Goal: Information Seeking & Learning: Learn about a topic

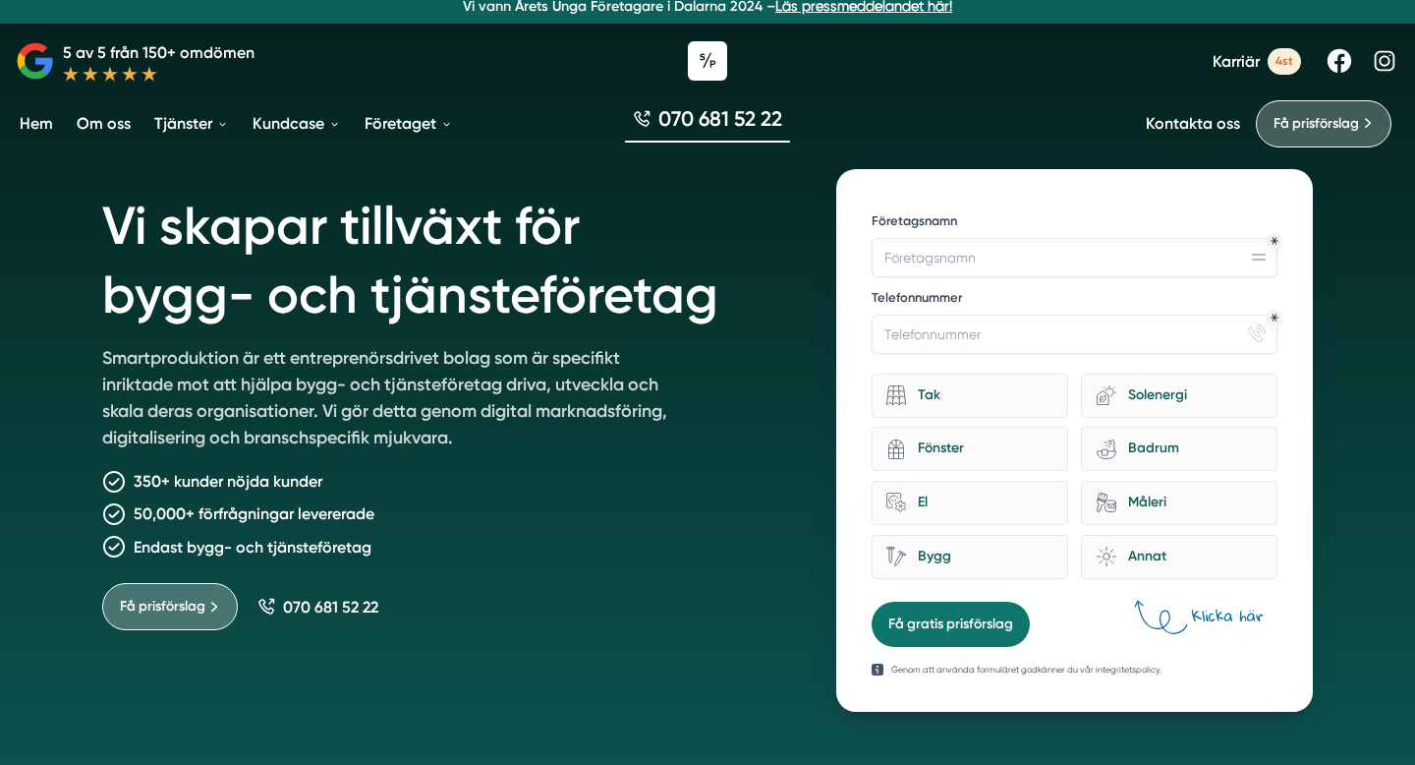
scroll to position [18, 0]
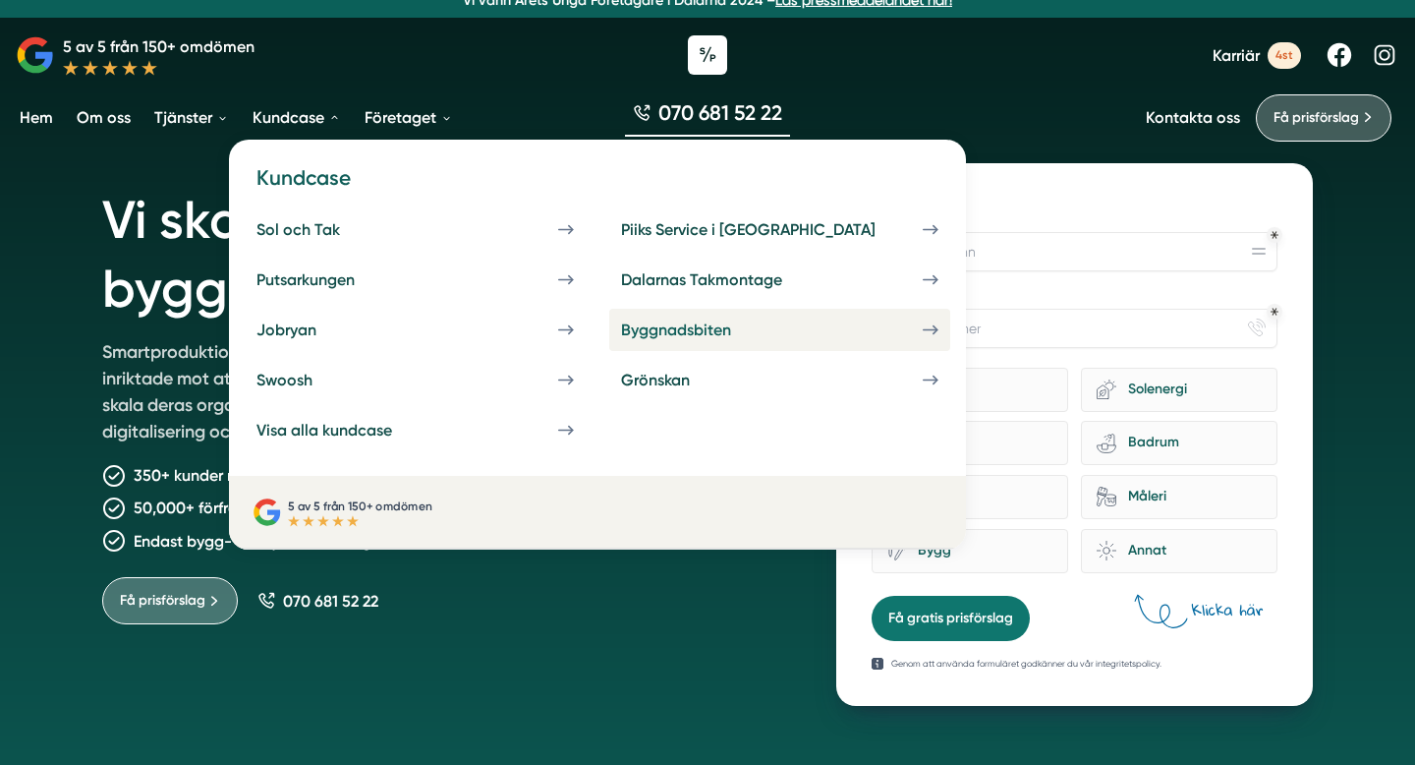
click at [621, 330] on div "Byggnadsbiten" at bounding box center [699, 329] width 157 height 19
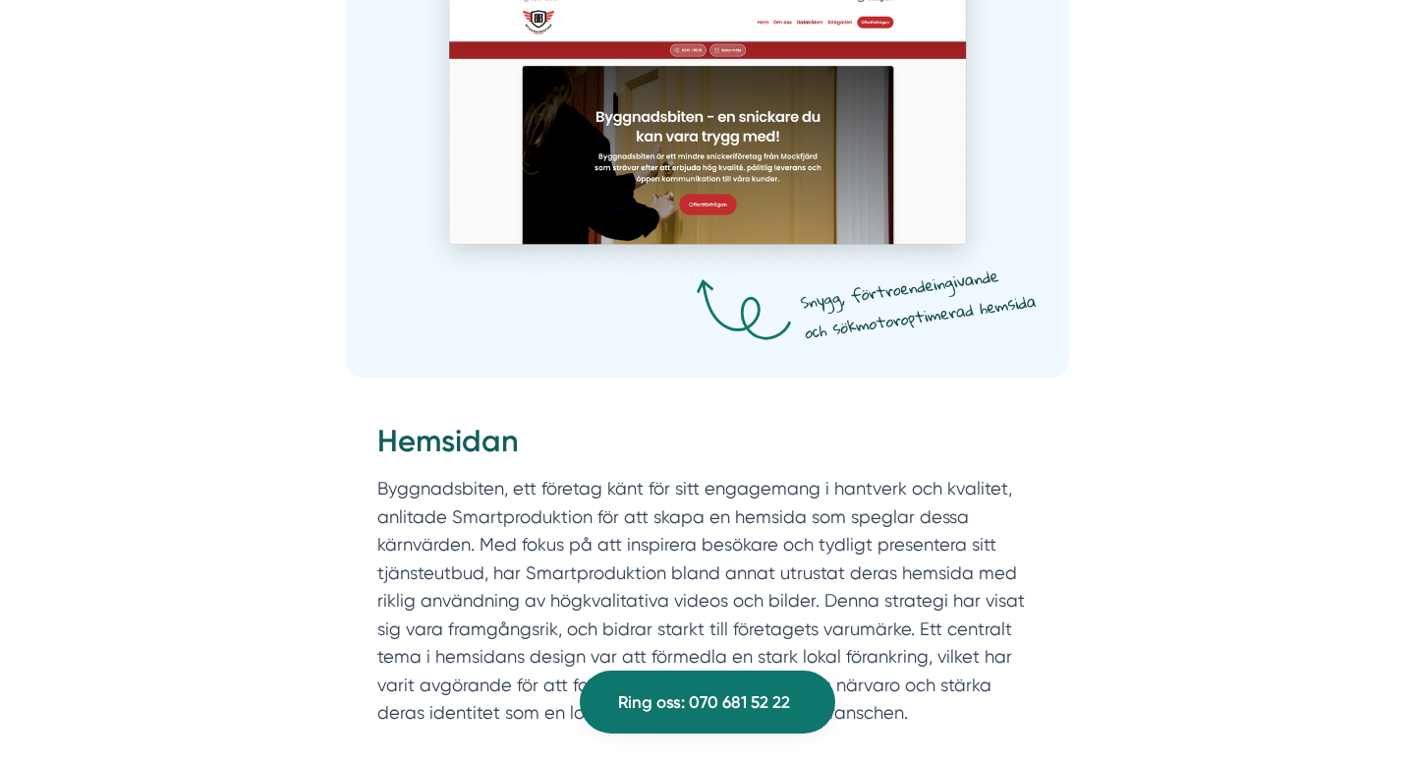
scroll to position [1612, 0]
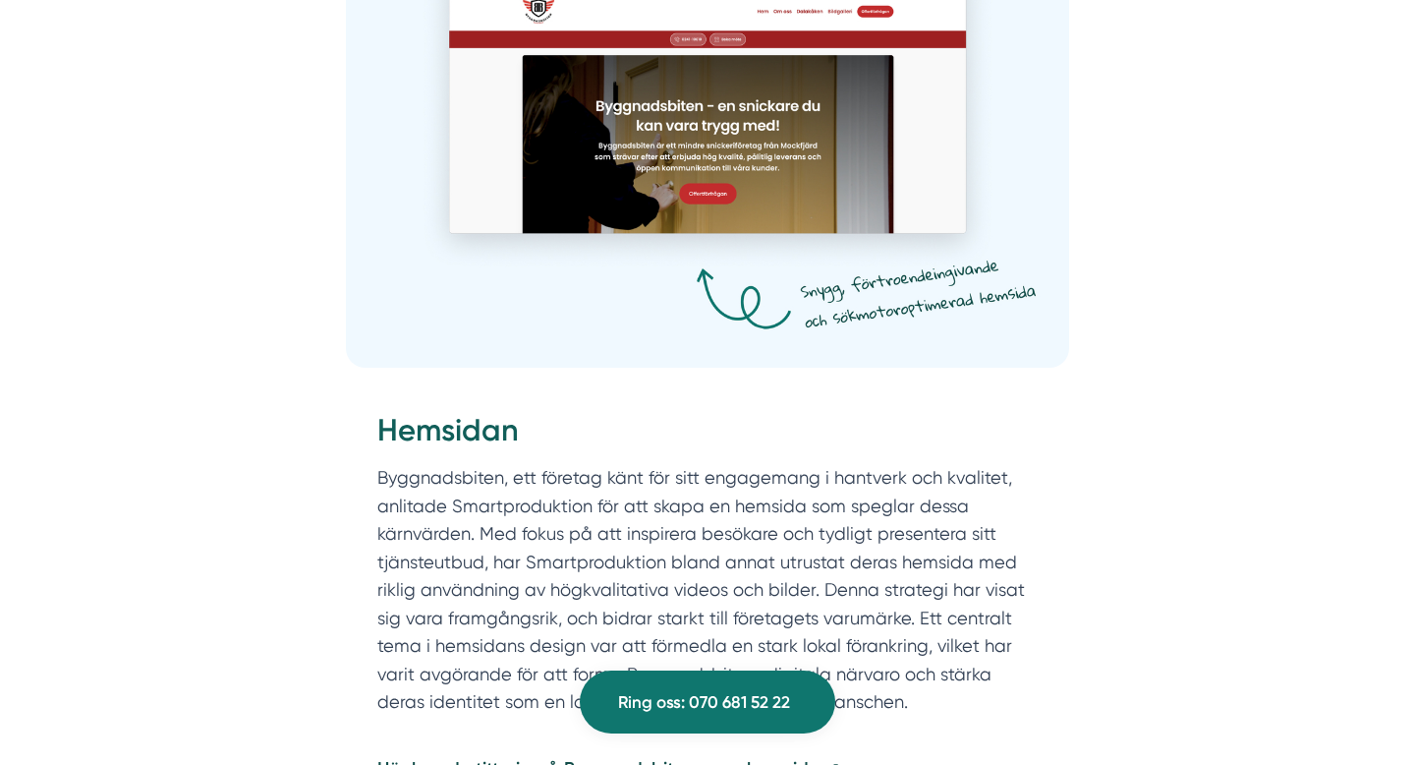
click at [869, 252] on img at bounding box center [707, 141] width 723 height 452
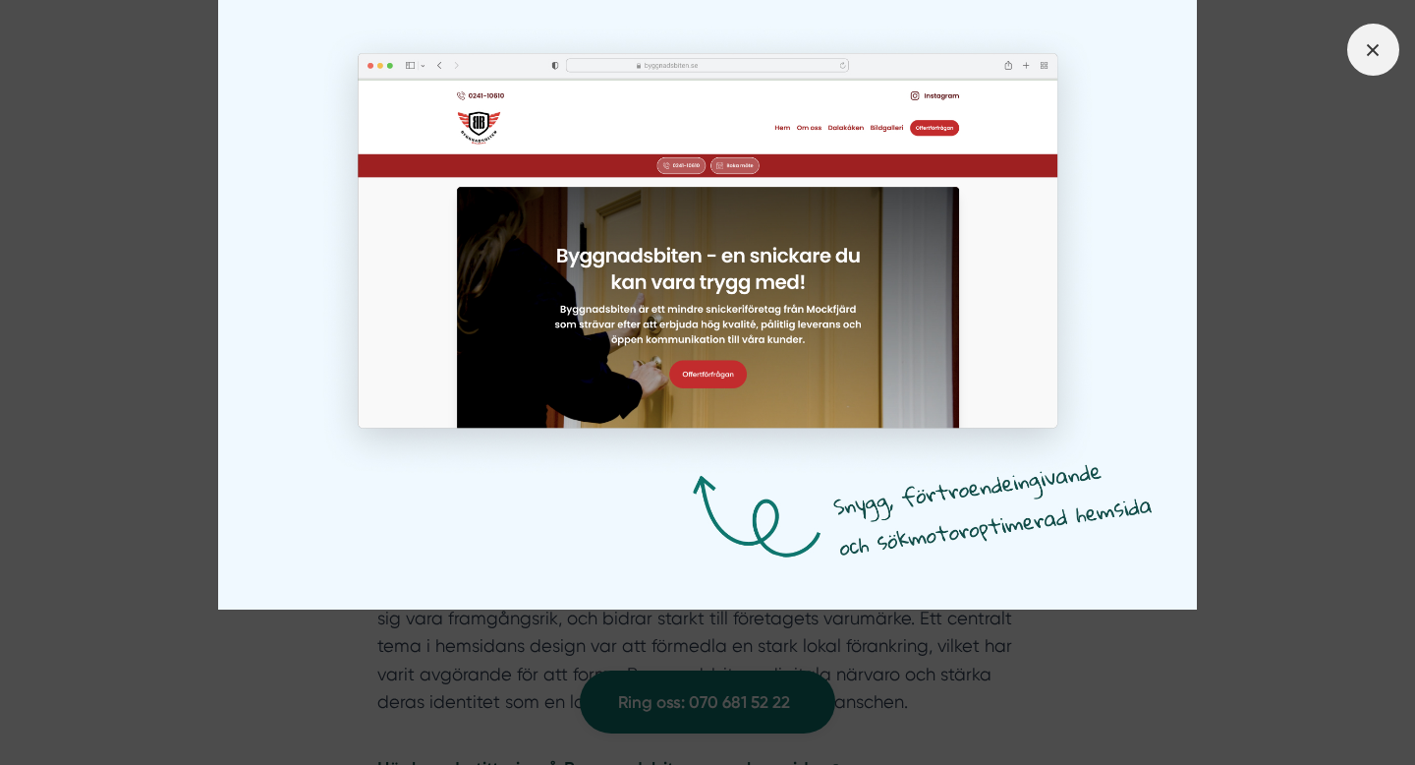
click at [1368, 45] on line at bounding box center [1373, 49] width 11 height 11
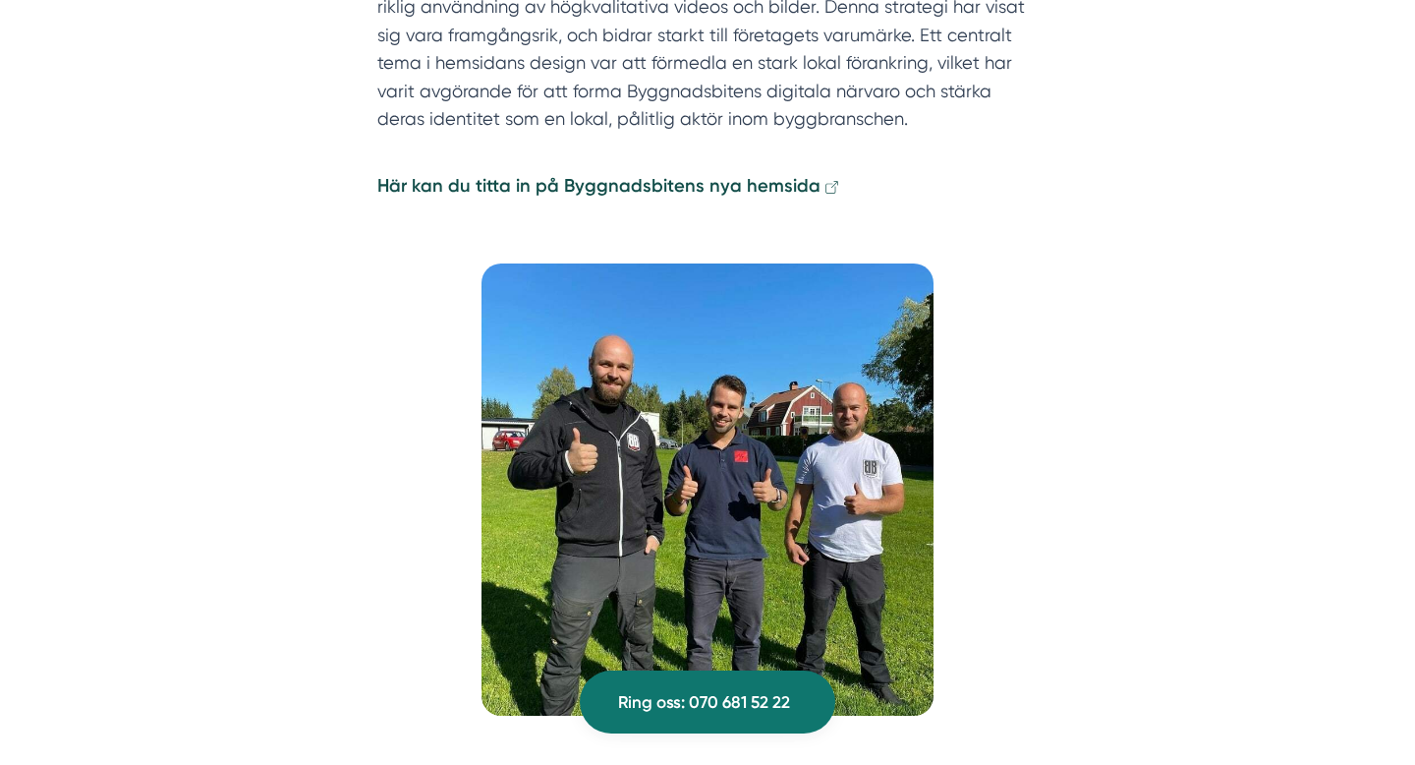
scroll to position [2201, 0]
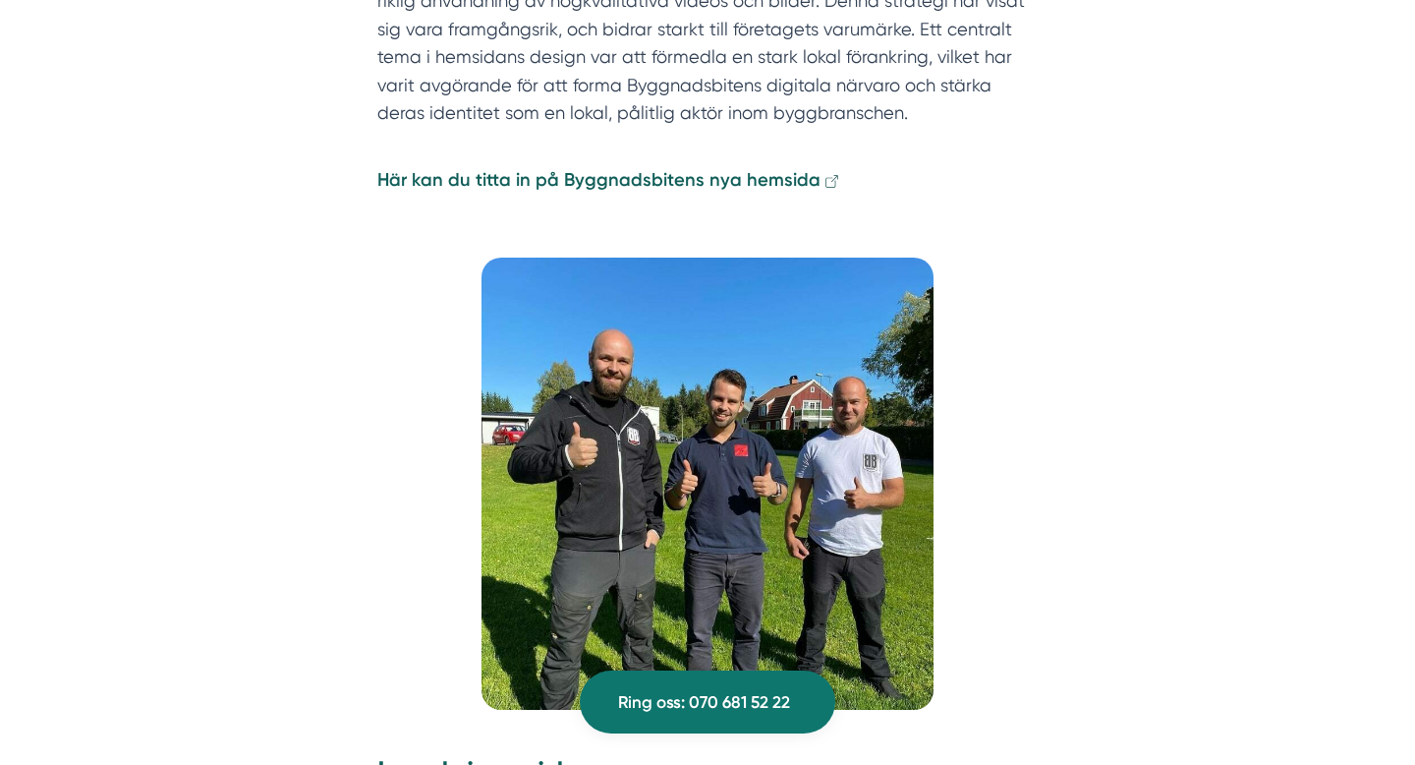
click at [742, 169] on strong "Här kan du titta in på Byggnadsbitens nya hemsida" at bounding box center [598, 180] width 443 height 22
